Goal: Browse casually

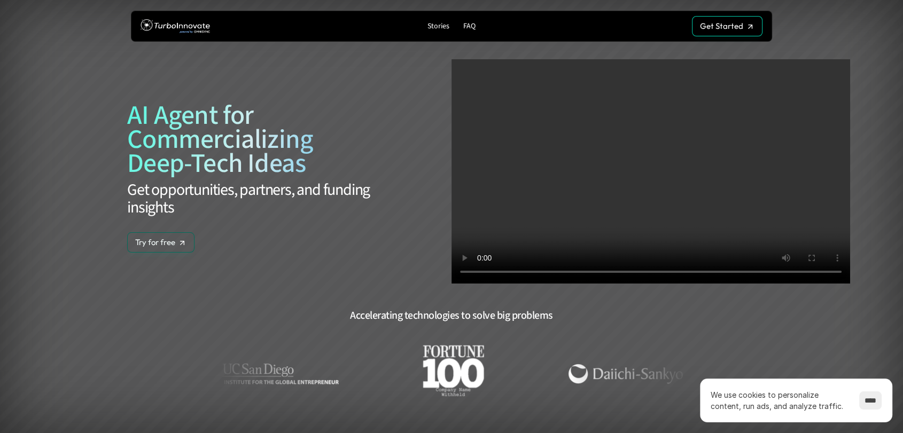
click at [397, 73] on div "AI Agent for Commercializing Deep-Tech Ideas Get opportunities, partners, and f…" at bounding box center [252, 171] width 398 height 224
click at [173, 20] on img at bounding box center [174, 27] width 69 height 20
click at [185, 28] on img at bounding box center [174, 27] width 69 height 20
click at [197, 25] on img at bounding box center [174, 27] width 69 height 20
